Goal: Task Accomplishment & Management: Use online tool/utility

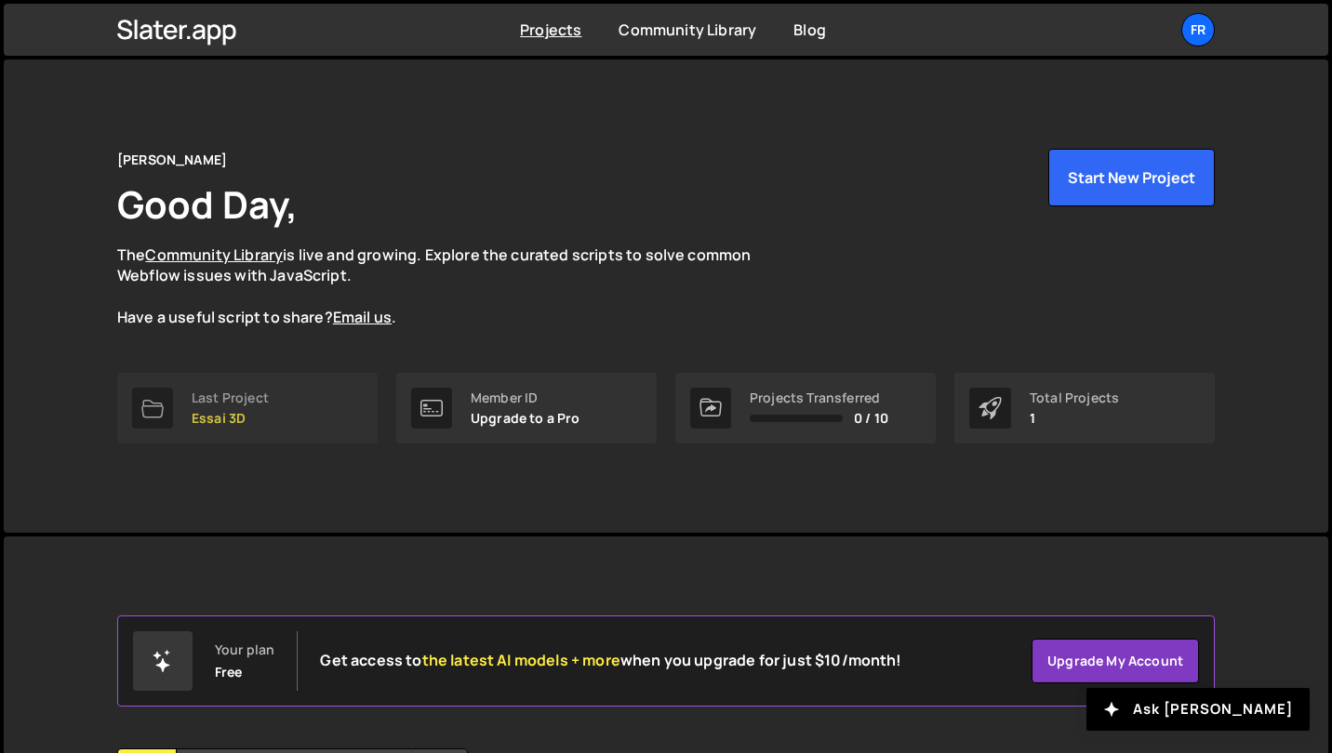
click at [178, 414] on link "Last Project Essai 3D" at bounding box center [247, 408] width 260 height 71
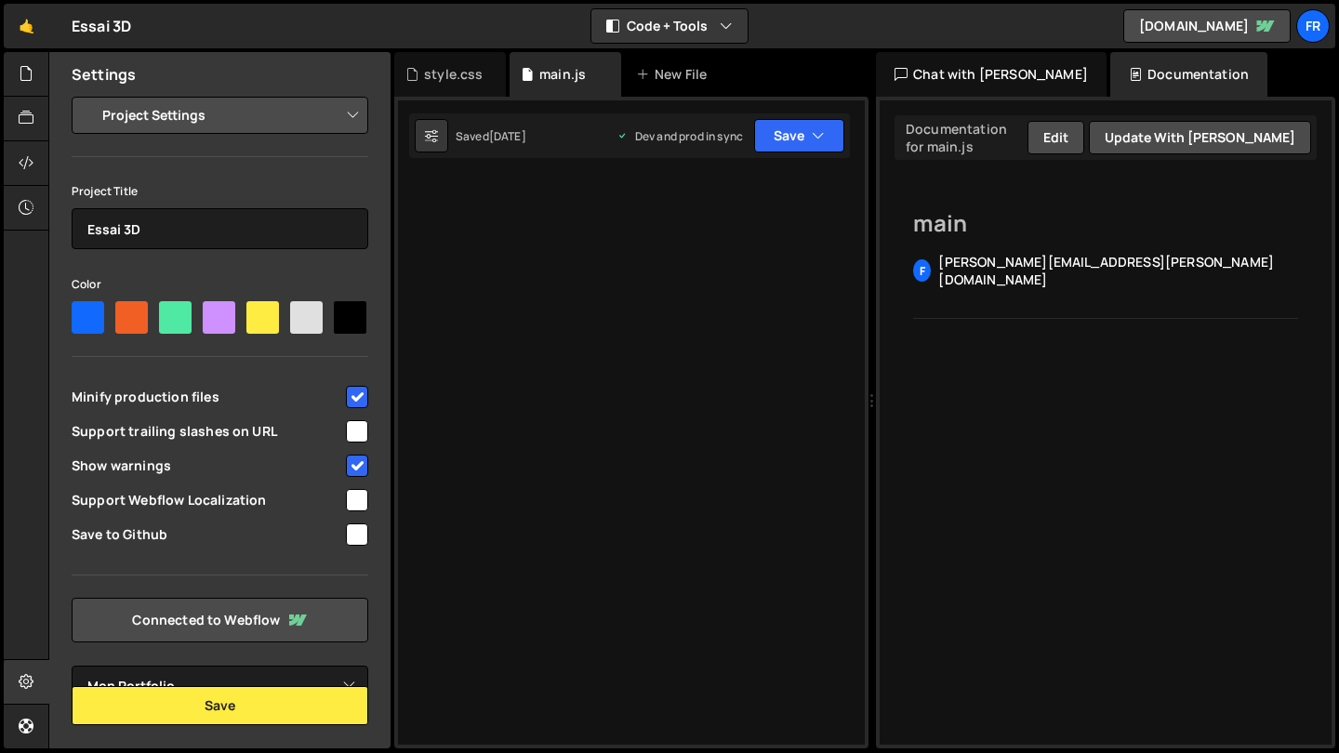
select select "68187396e74b0e7c5e4c5e66"
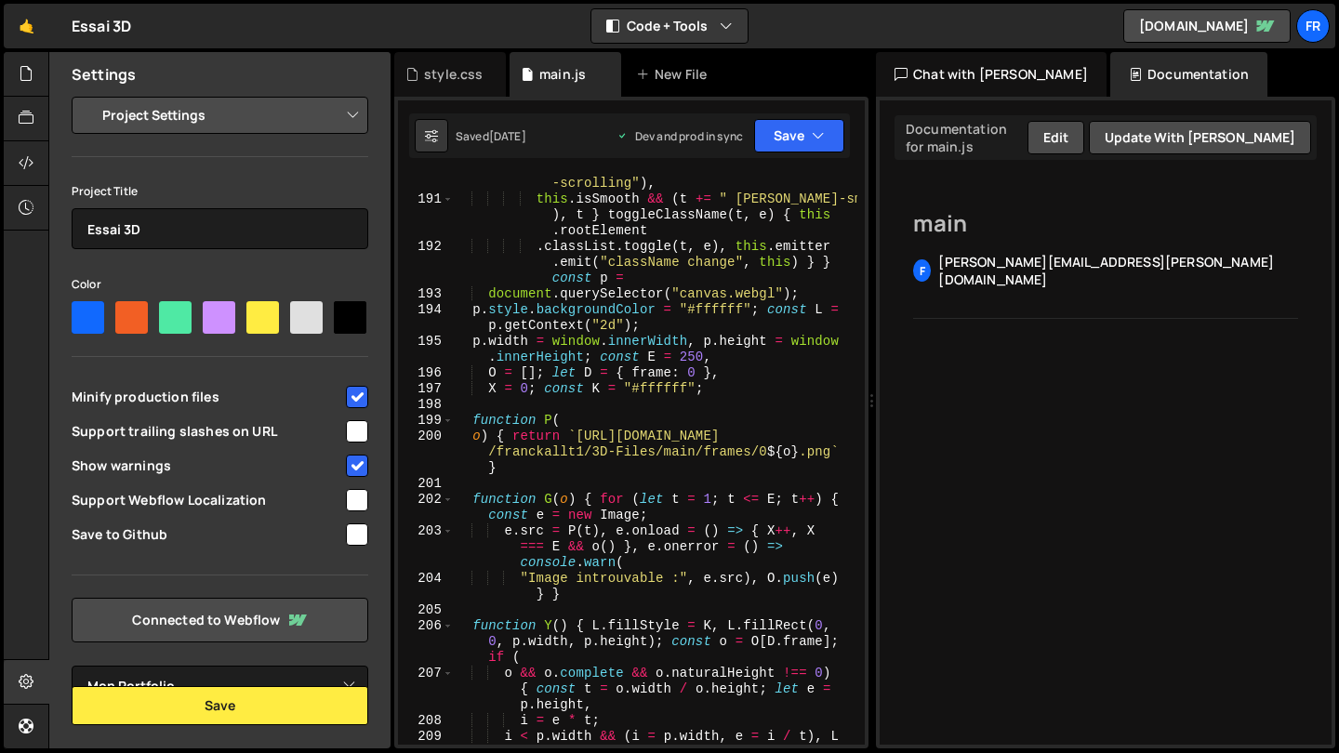
scroll to position [7967, 0]
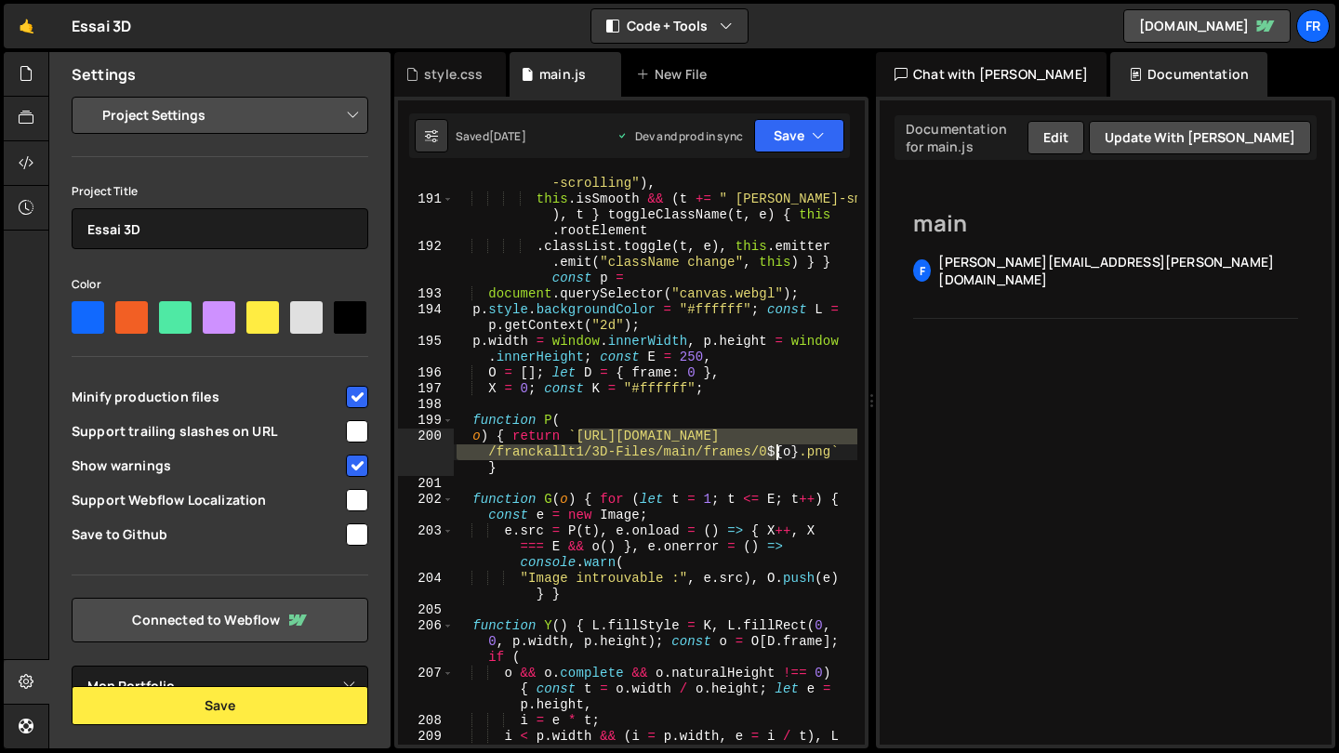
drag, startPoint x: 580, startPoint y: 437, endPoint x: 773, endPoint y: 450, distance: 192.9
click at [773, 450] on div "this . isLocked && ( t += " lenis-locked" ) , this . isScrolling && ( t += " le…" at bounding box center [655, 468] width 405 height 649
paste textarea
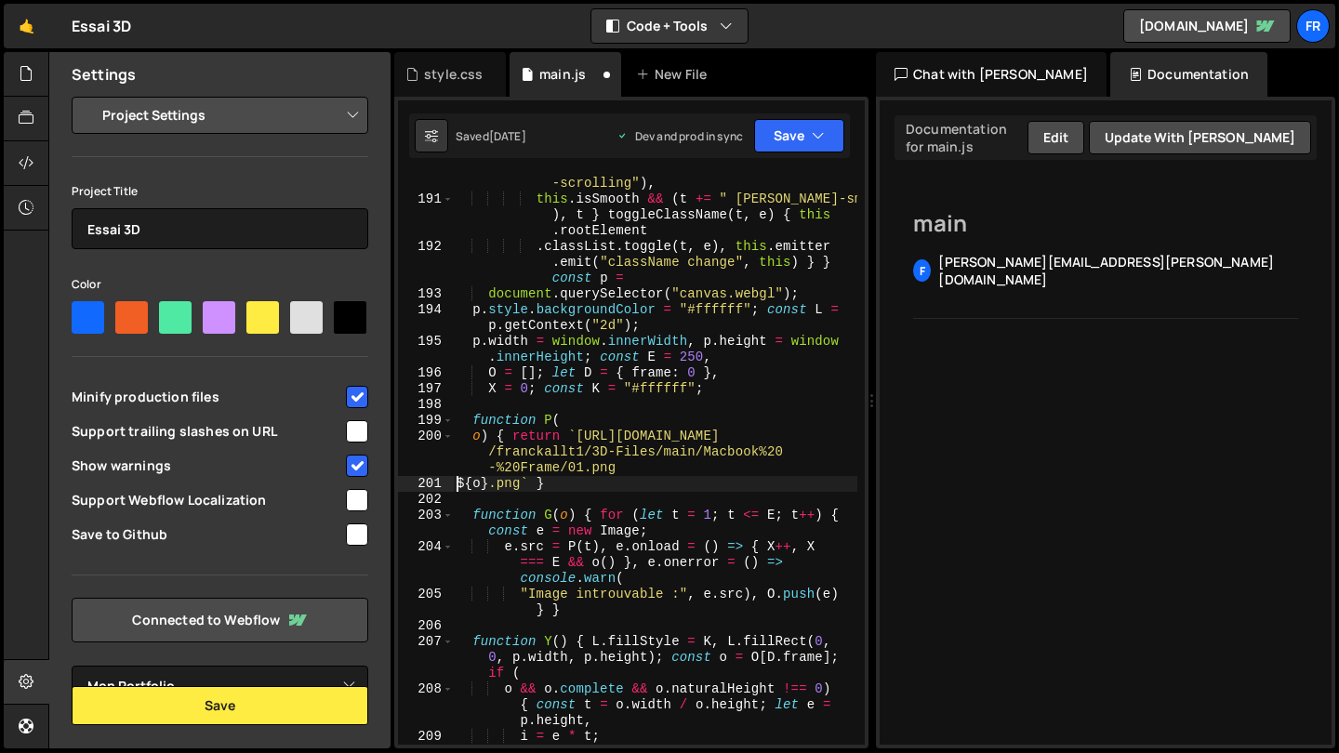
click at [622, 469] on div "this . isLocked && ( t += " lenis-locked" ) , this . isScrolling && ( t += " le…" at bounding box center [655, 468] width 405 height 649
click at [458, 486] on div "this . isLocked && ( t += " lenis-locked" ) , this . isScrolling && ( t += " le…" at bounding box center [655, 468] width 405 height 649
type textarea "o) { return `https://raw.githubusercontent.com/franckallt1/3D-Files/main/Macboo…"
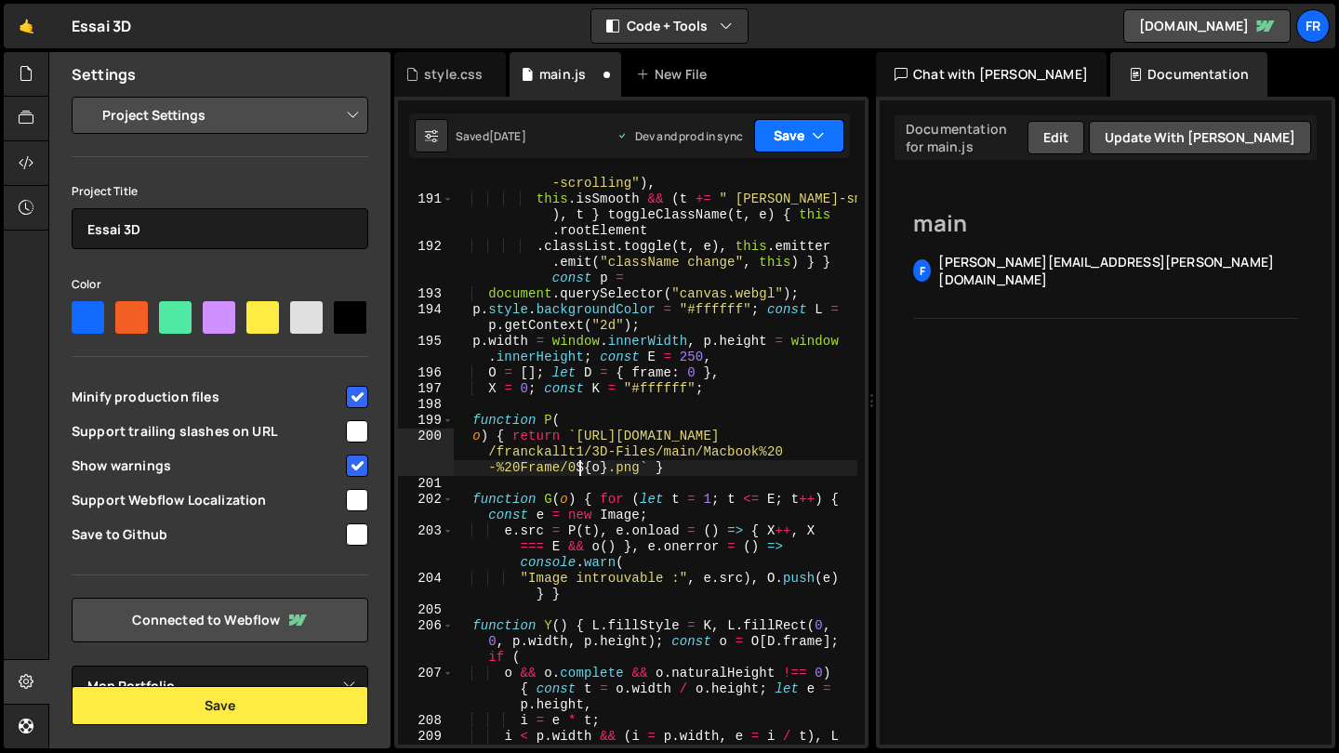
click at [800, 139] on button "Save" at bounding box center [799, 135] width 90 height 33
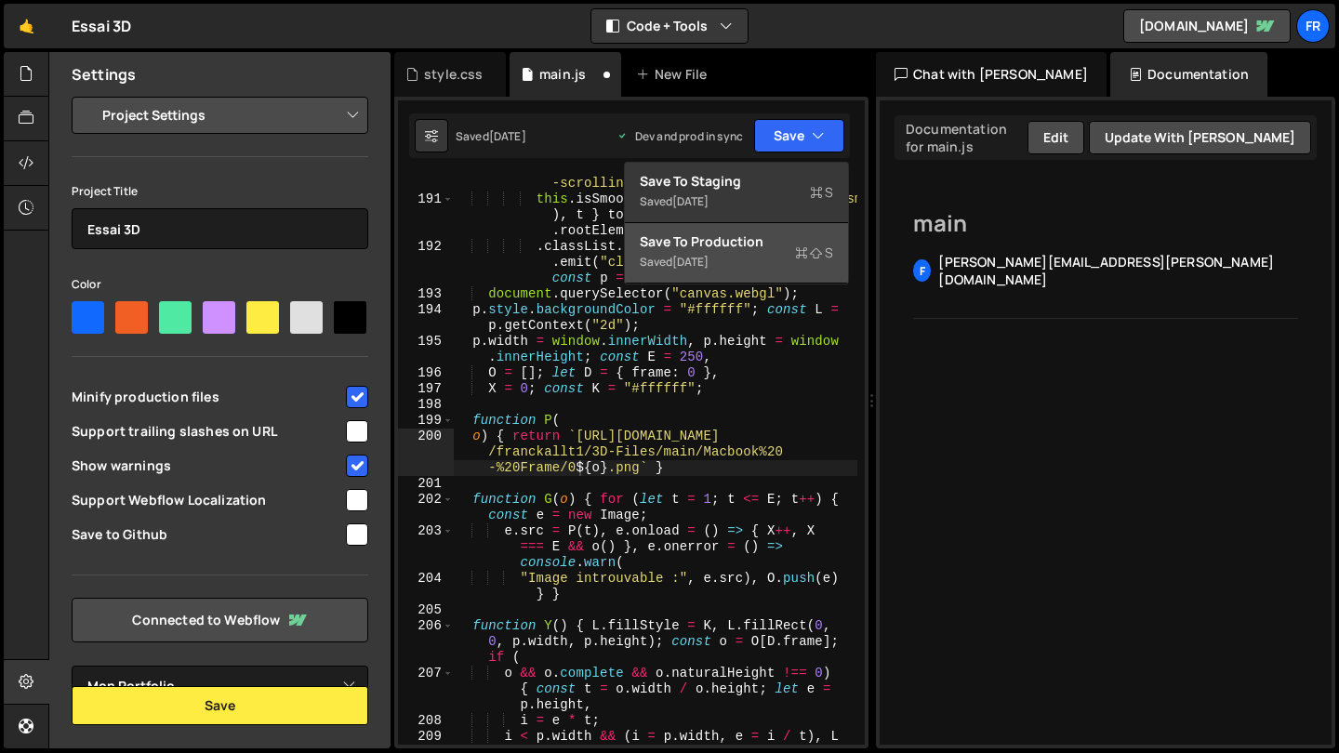
click at [757, 251] on div "Saved 3 days ago" at bounding box center [736, 262] width 193 height 22
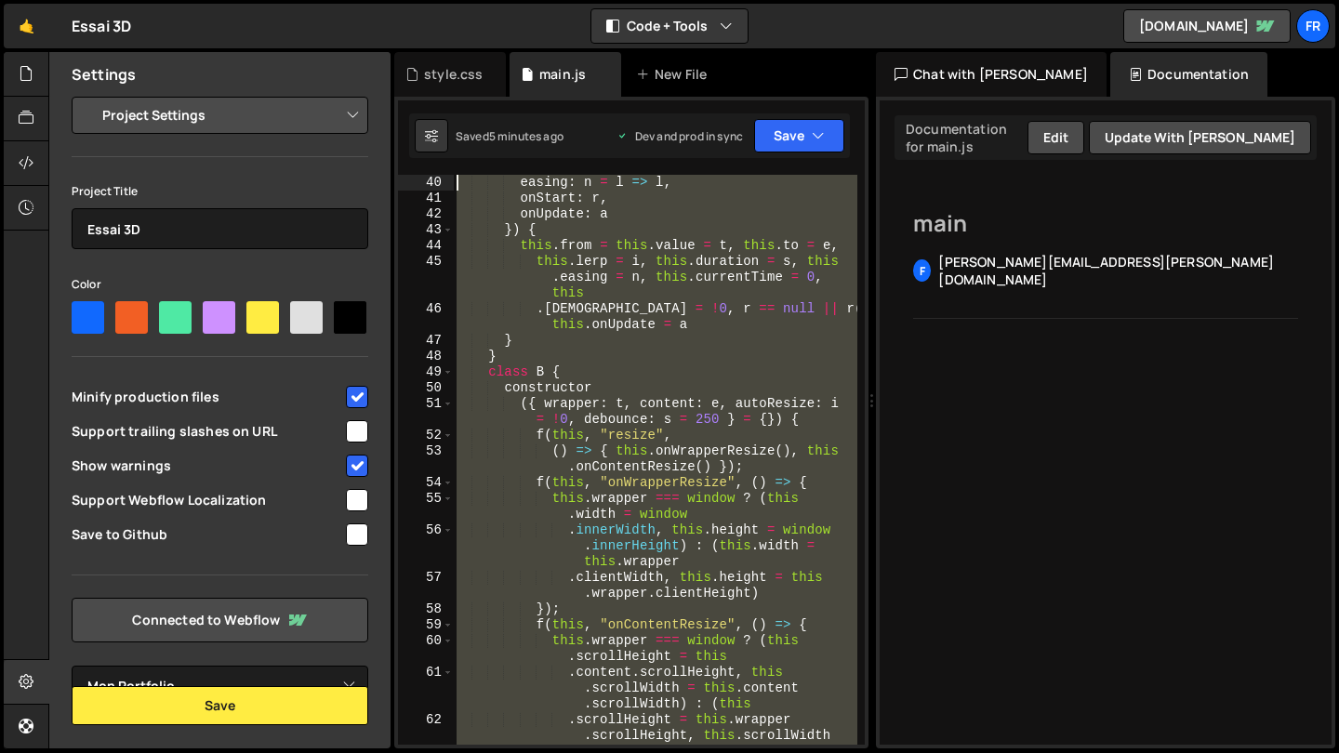
scroll to position [0, 0]
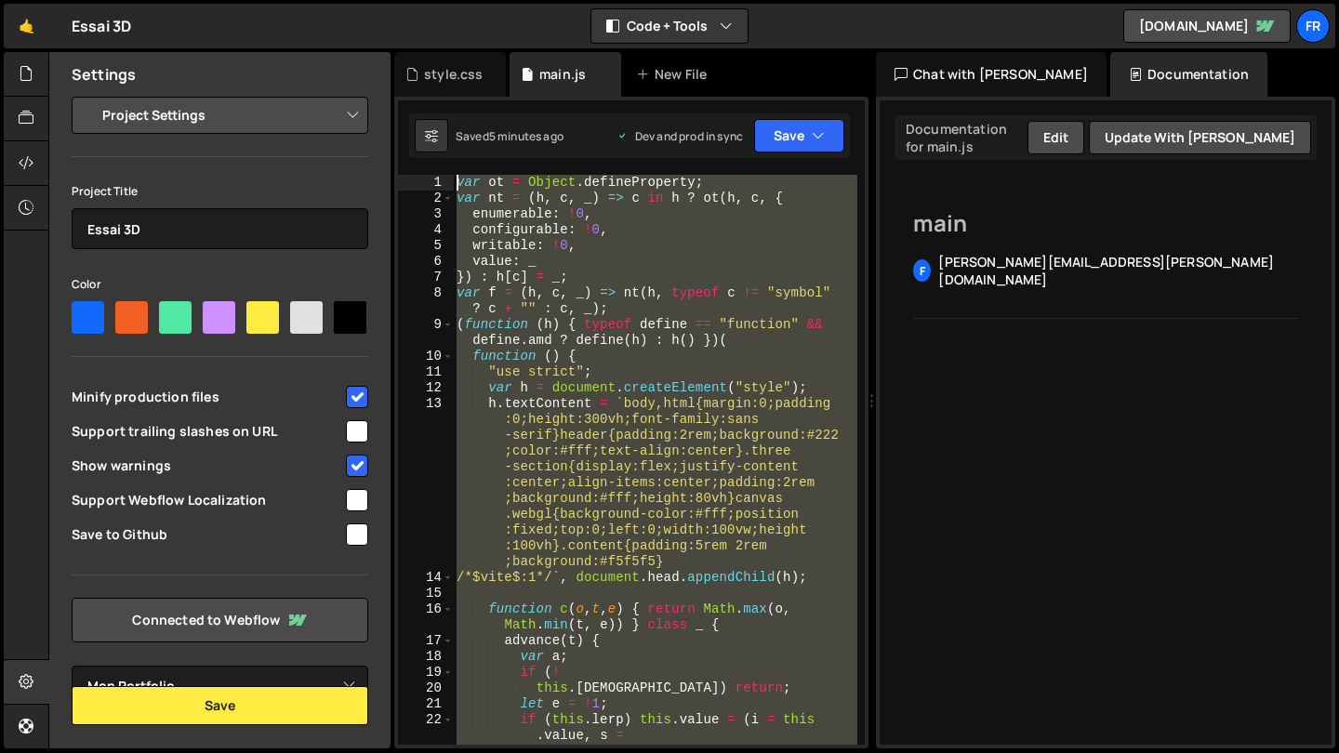
drag, startPoint x: 614, startPoint y: 512, endPoint x: 263, endPoint y: -84, distance: 691.6
click at [263, 0] on html "Projects Community Library Blog Fr Projects Your Teams Account Upgrade Logout" at bounding box center [669, 376] width 1339 height 753
type textarea "var ot = Object.defineProperty; var nt = (h, c, _) => c in h ? ot(h, c, {"
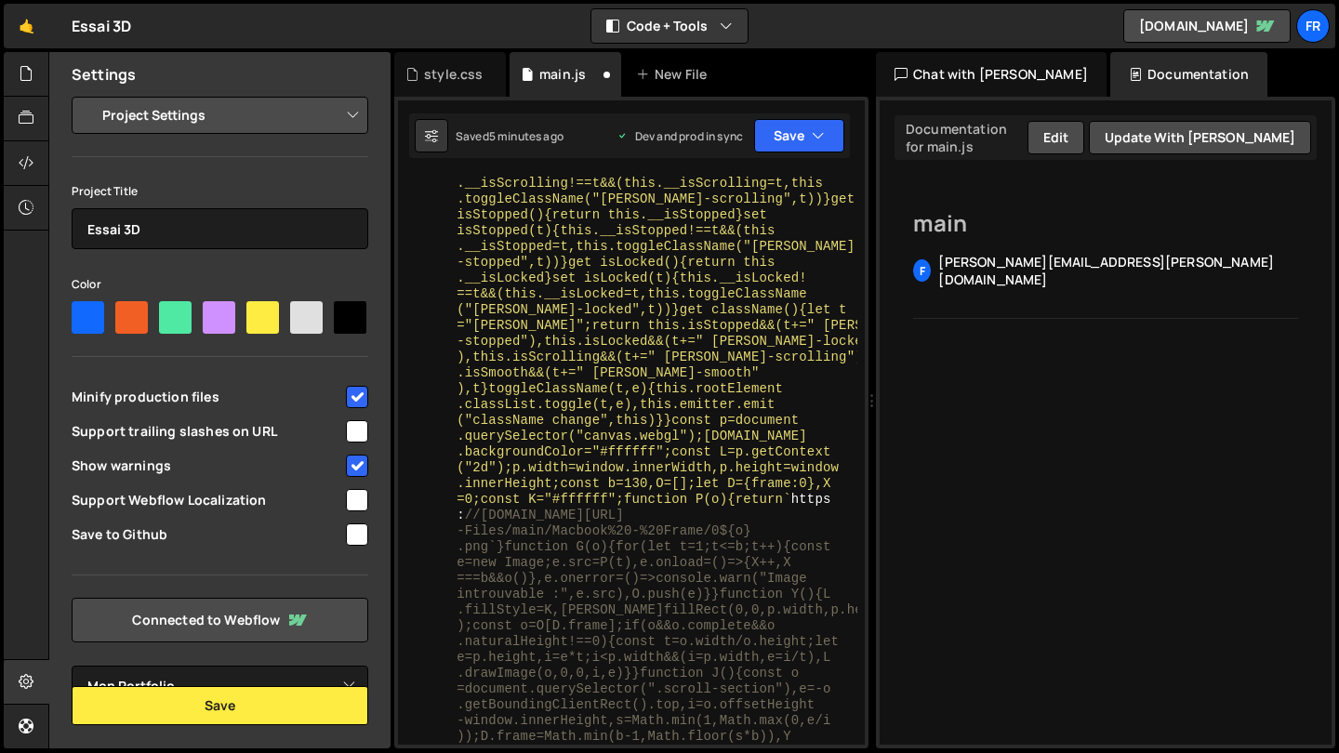
scroll to position [4189, 0]
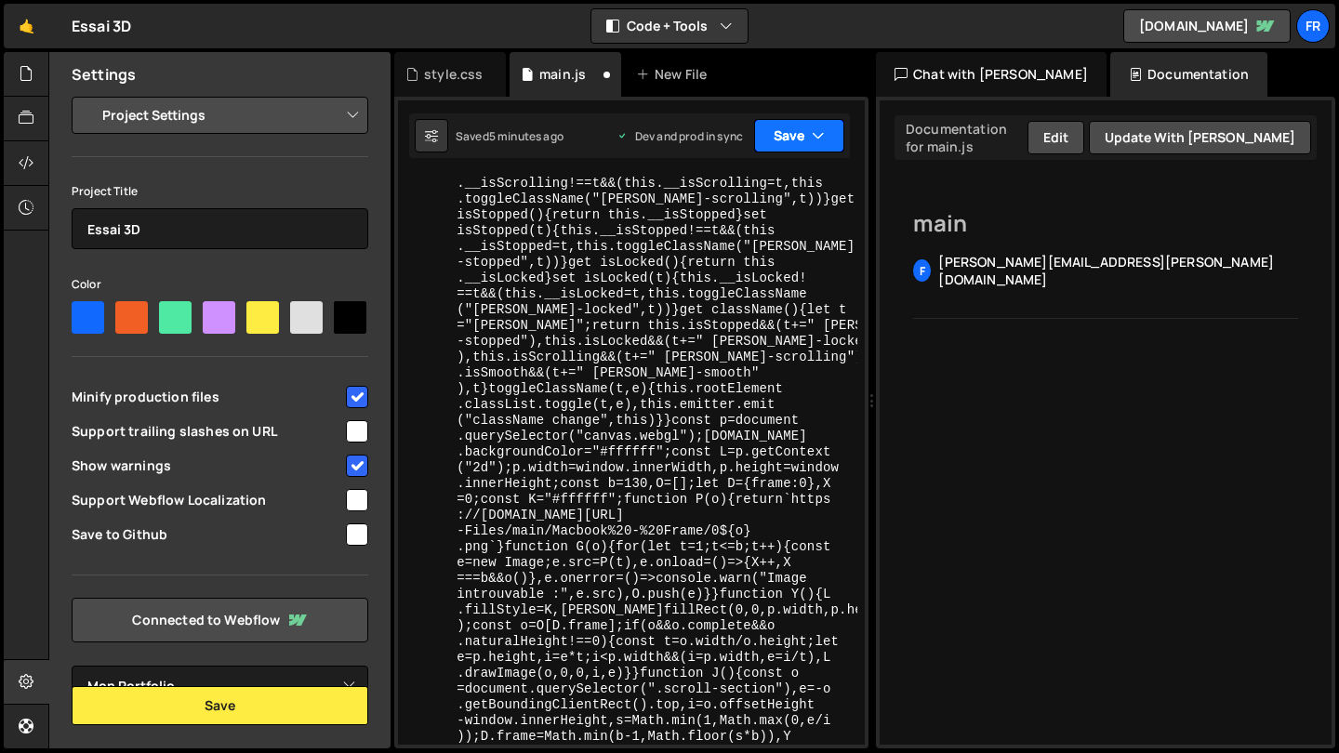
click at [808, 138] on button "Save" at bounding box center [799, 135] width 90 height 33
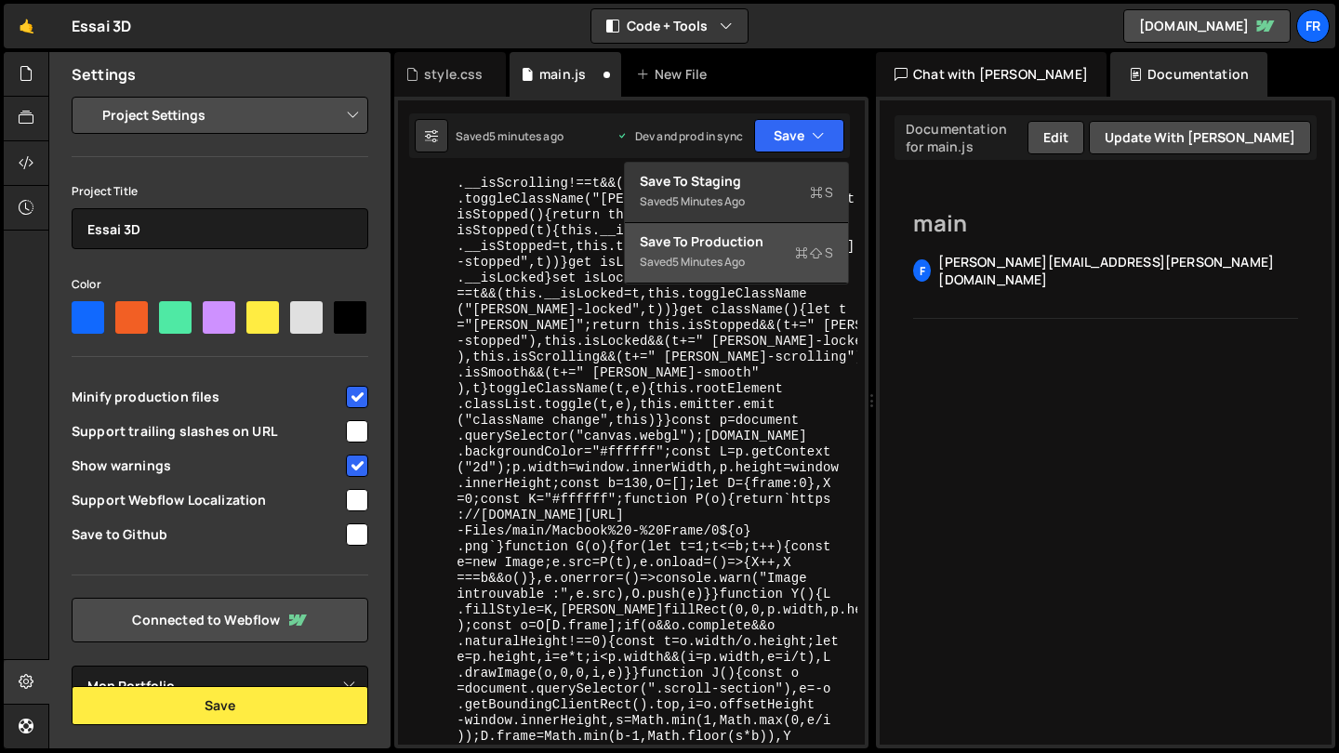
click at [779, 249] on div "Save to Production S" at bounding box center [736, 241] width 193 height 19
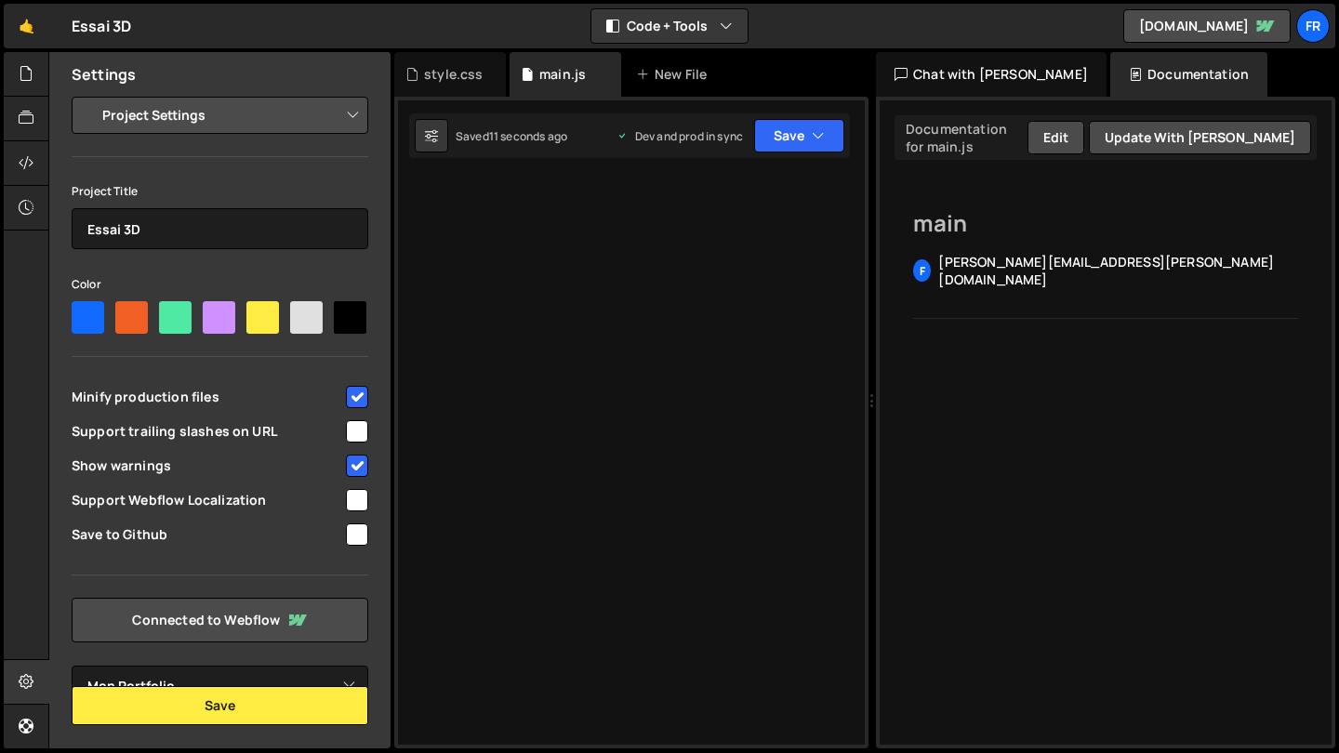
select select "68187396e74b0e7c5e4c5e66"
